Goal: Task Accomplishment & Management: Manage account settings

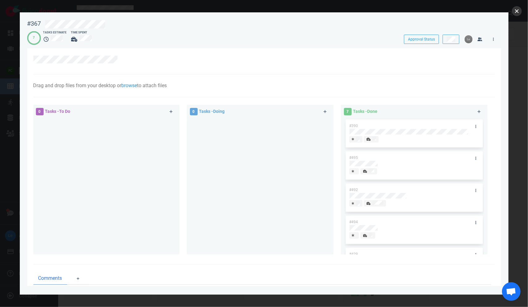
click at [519, 15] on button "close" at bounding box center [516, 11] width 10 height 10
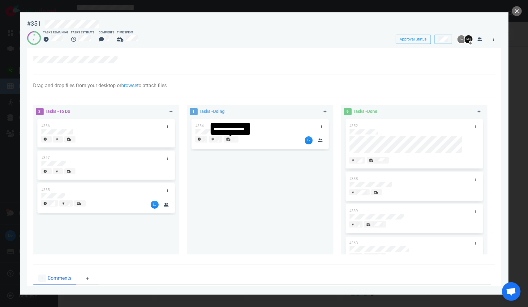
click at [231, 139] on div at bounding box center [230, 139] width 9 height 5
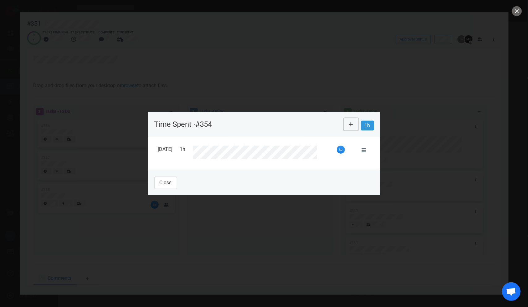
click at [350, 124] on icon at bounding box center [351, 124] width 4 height 5
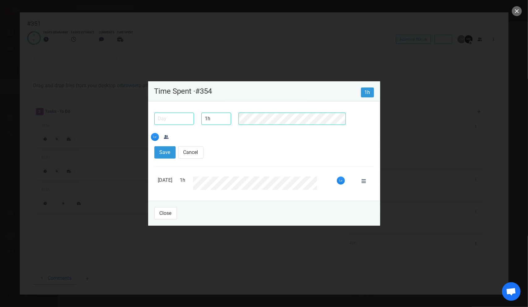
type input "1h"
click at [161, 125] on input "text" at bounding box center [174, 118] width 40 height 12
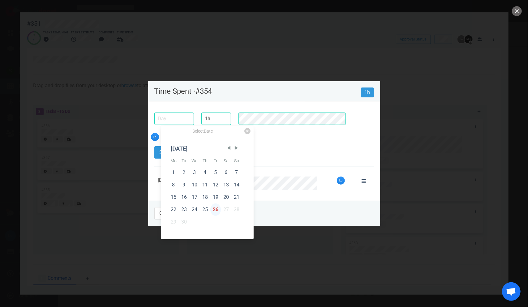
click at [212, 210] on div "26" at bounding box center [215, 209] width 11 height 12
type input "[DATE]"
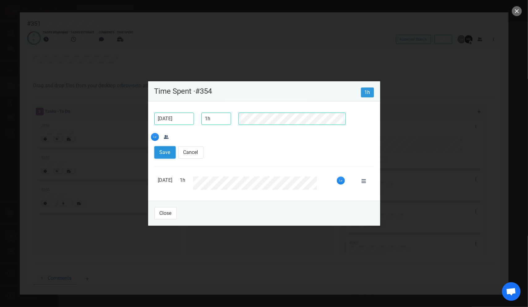
click at [175, 146] on button "Save" at bounding box center [164, 152] width 21 height 12
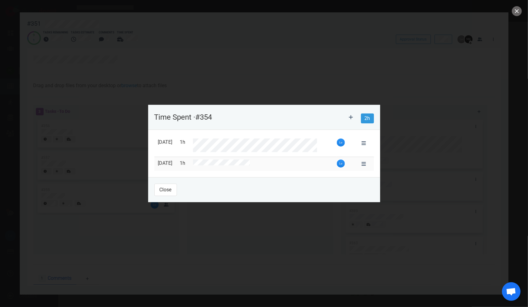
click at [392, 112] on div at bounding box center [264, 153] width 528 height 307
click at [163, 193] on button "Close" at bounding box center [165, 190] width 23 height 12
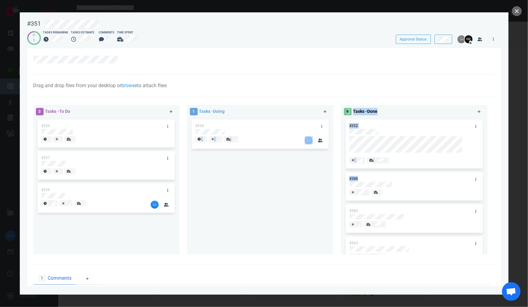
click at [349, 177] on div "3 Tasks - To Do #356 #357 #355 1 Tasks - Doing #354 9 Tasks - Done #352 #388 #3…" at bounding box center [262, 180] width 465 height 159
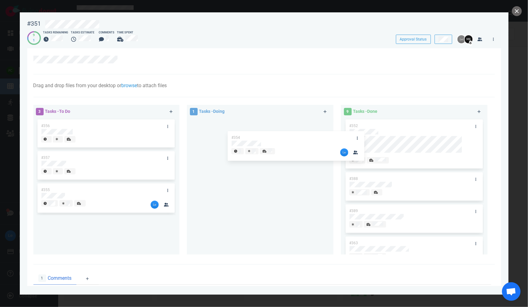
drag, startPoint x: 241, startPoint y: 129, endPoint x: 368, endPoint y: 158, distance: 129.8
click at [384, 162] on div "3 Tasks - To Do #356 #357 #355 1 Tasks - Doing #354 #354 9 Tasks - Done #352 #3…" at bounding box center [262, 180] width 465 height 159
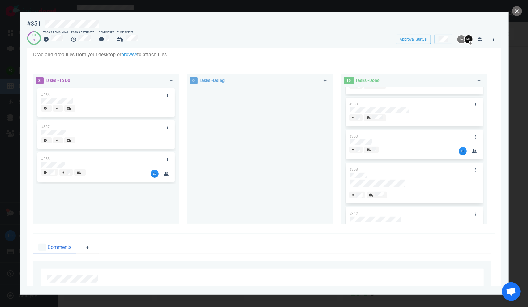
scroll to position [155, 0]
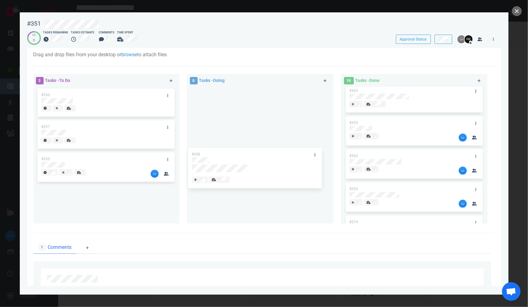
drag, startPoint x: 391, startPoint y: 159, endPoint x: 235, endPoint y: 149, distance: 156.1
click at [235, 149] on div "3 Tasks - To Do #356 #357 #355 0 Tasks - Doing 10 Tasks - Done #352 #354 #388 #…" at bounding box center [262, 149] width 465 height 159
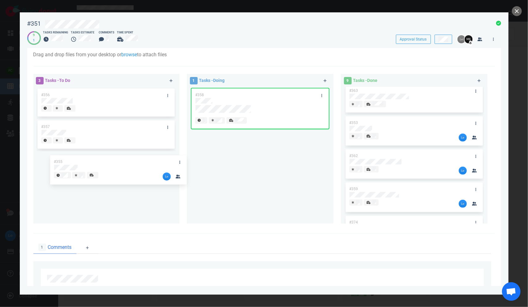
drag, startPoint x: 94, startPoint y: 159, endPoint x: 263, endPoint y: 155, distance: 168.8
click at [263, 160] on div "3 Tasks - To Do #356 #357 #355 #355 1 Tasks - Doing #358 9 Tasks - Done #352 #3…" at bounding box center [262, 149] width 465 height 159
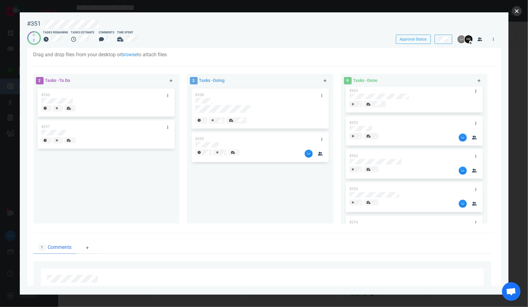
click at [519, 10] on button "close" at bounding box center [516, 11] width 10 height 10
